Goal: Information Seeking & Learning: Learn about a topic

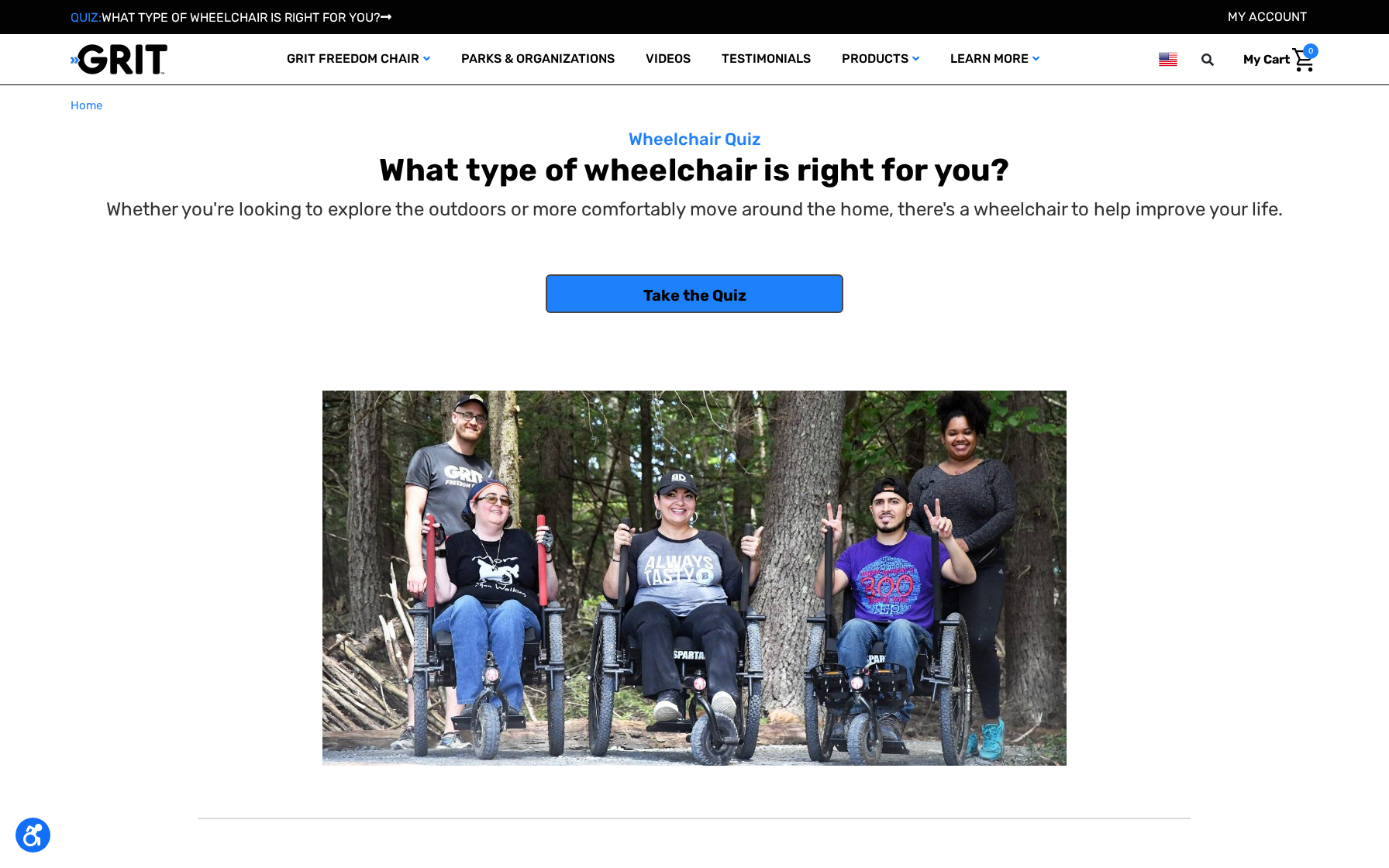
click at [649, 312] on link "Take the Quiz" at bounding box center [694, 293] width 297 height 38
click at [649, 327] on div at bounding box center [694, 352] width 993 height 78
click at [649, 289] on link "Take the Quiz" at bounding box center [694, 293] width 297 height 38
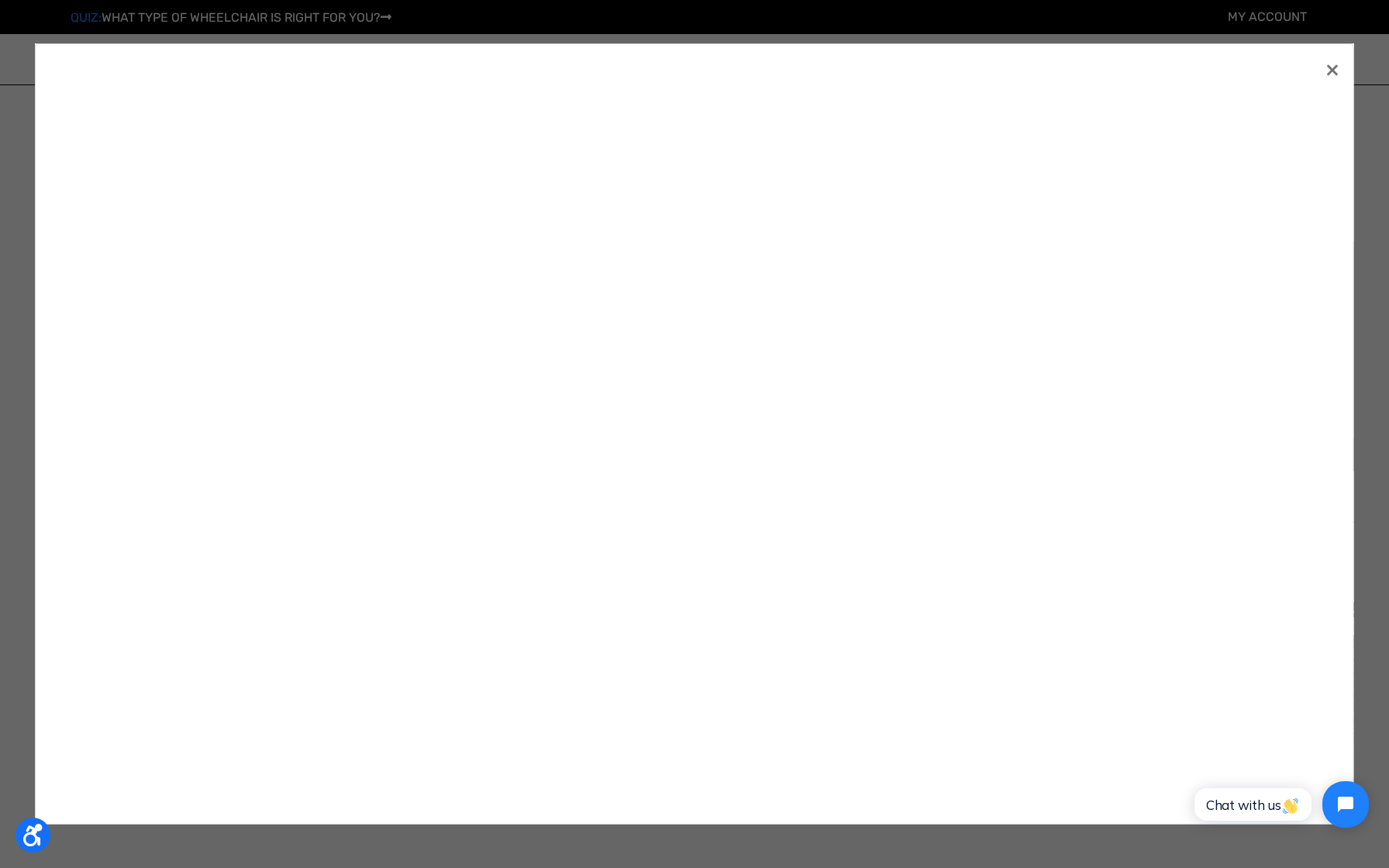
click at [1346, 59] on div at bounding box center [694, 434] width 1319 height 782
click at [1345, 67] on div at bounding box center [694, 434] width 1319 height 782
click at [1330, 69] on link "×" at bounding box center [1332, 68] width 25 height 25
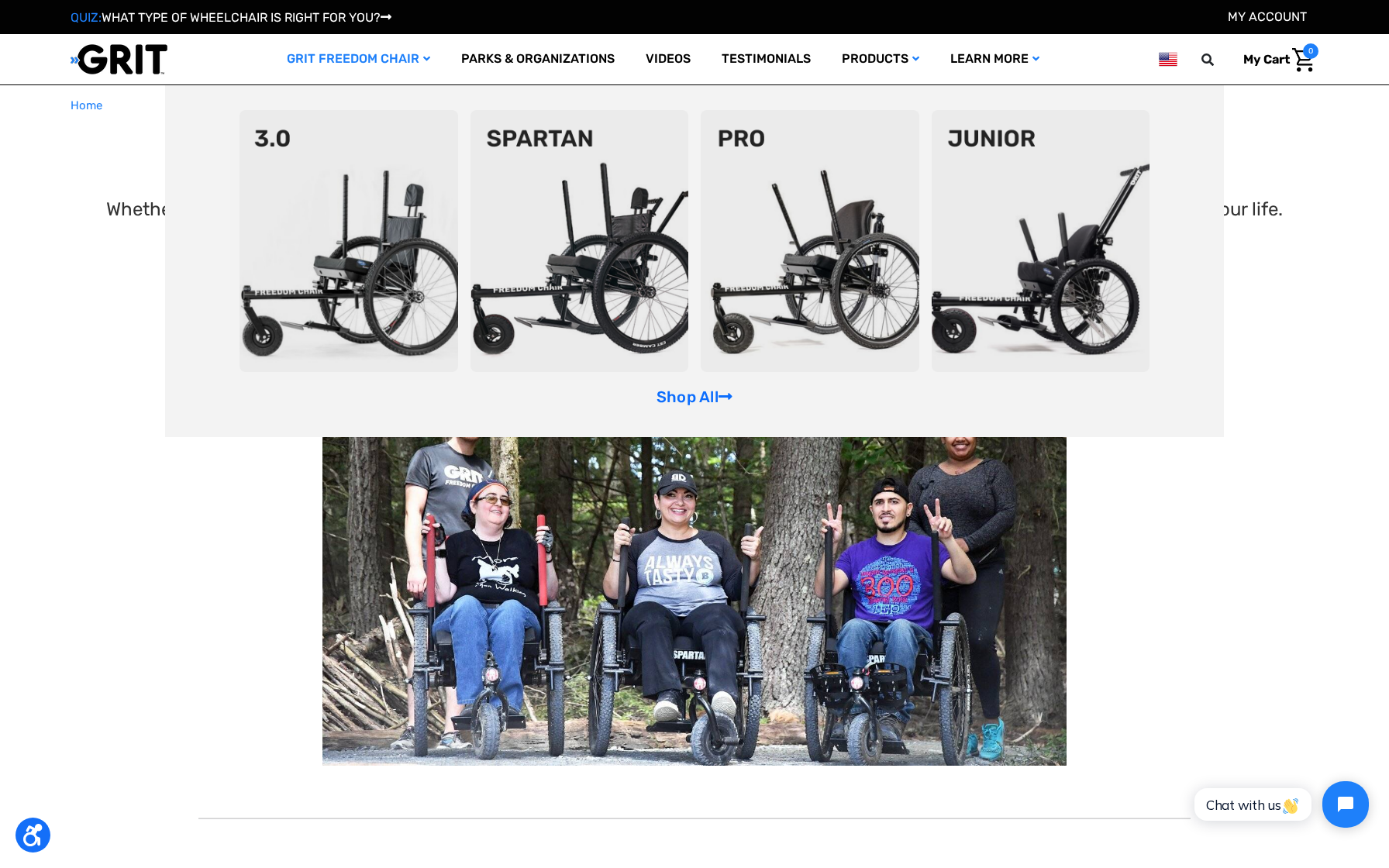
click at [392, 57] on link "GRIT Freedom Chair" at bounding box center [359, 59] width 174 height 50
